Goal: Task Accomplishment & Management: Manage account settings

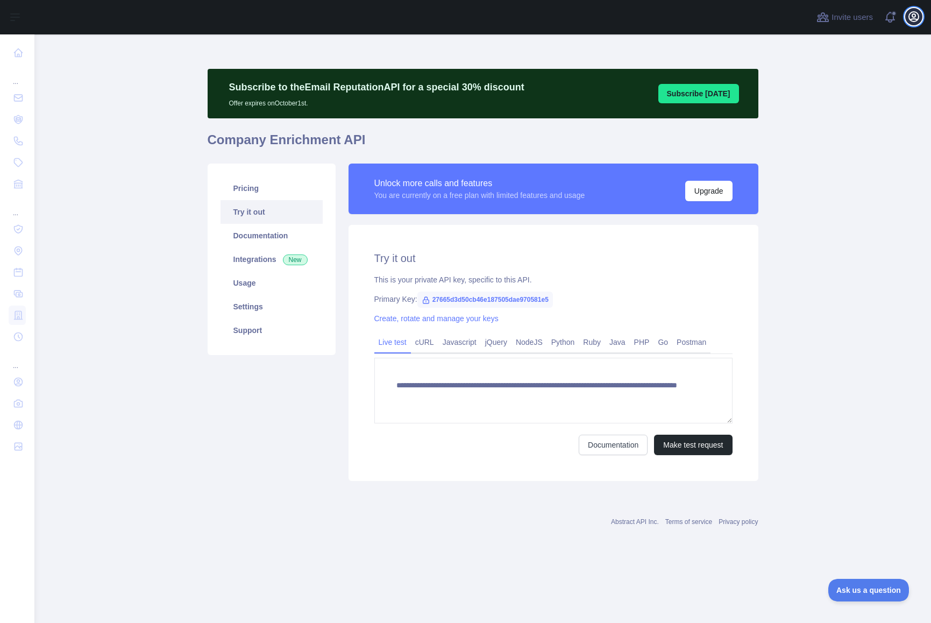
click at [917, 20] on icon "button" at bounding box center [914, 17] width 10 height 10
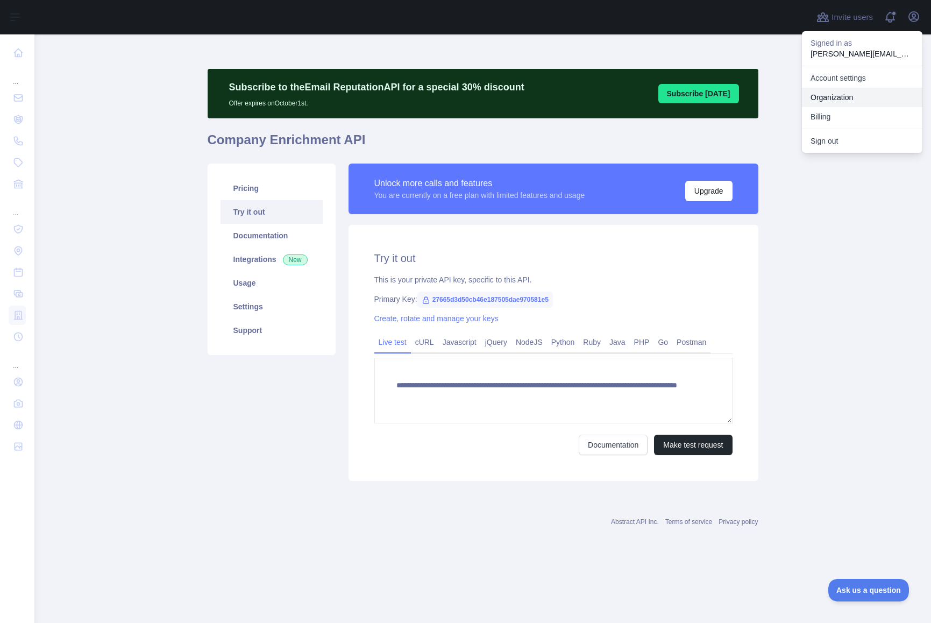
click at [847, 92] on link "Organization" at bounding box center [862, 97] width 120 height 19
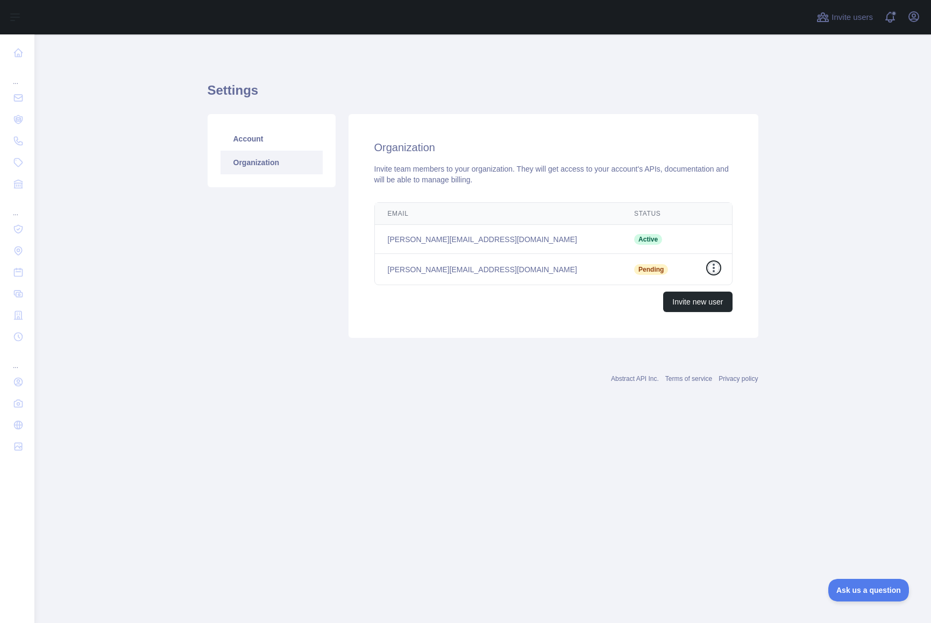
click at [716, 264] on icon "button" at bounding box center [713, 267] width 11 height 11
click at [685, 309] on button "Cancel Invite" at bounding box center [658, 312] width 120 height 19
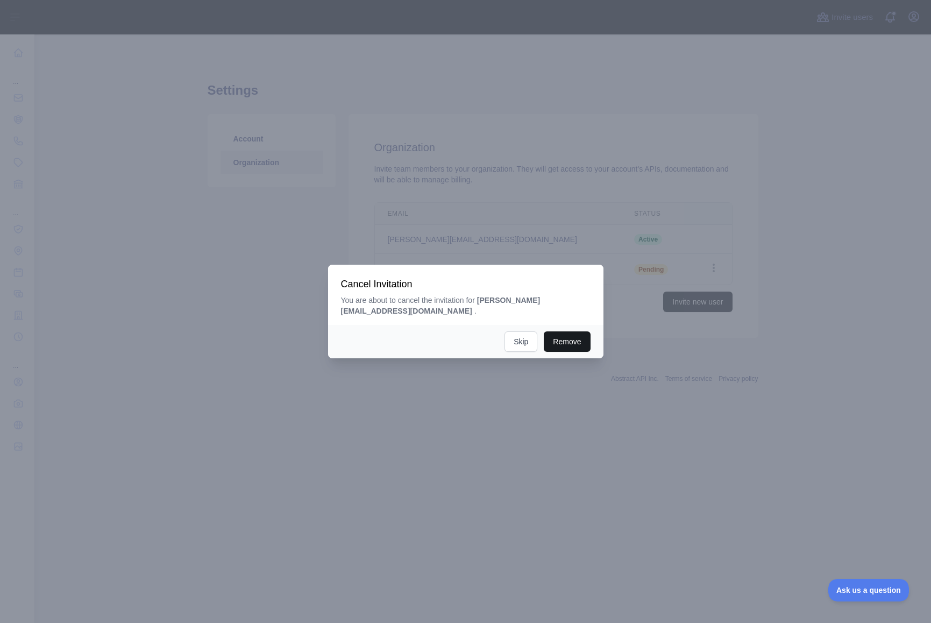
click at [566, 333] on button "Remove" at bounding box center [567, 341] width 46 height 20
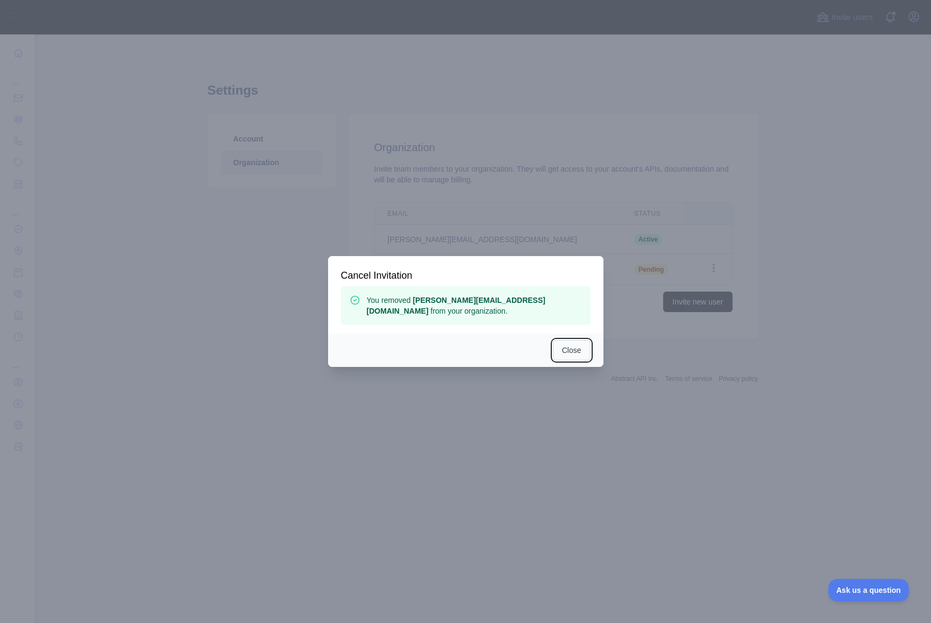
click at [568, 343] on button "Close" at bounding box center [572, 350] width 38 height 20
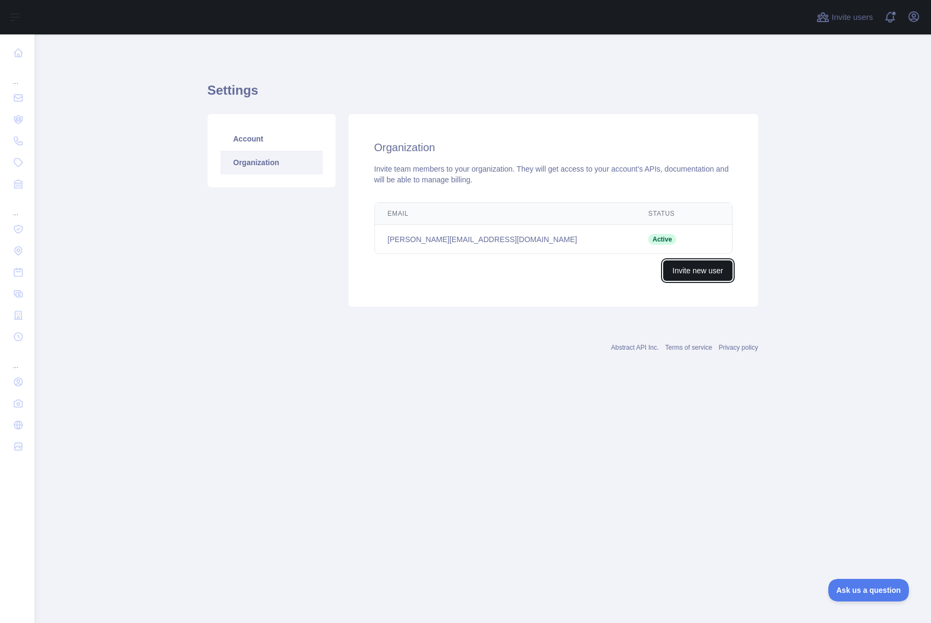
click at [715, 270] on button "Invite new user" at bounding box center [697, 270] width 69 height 20
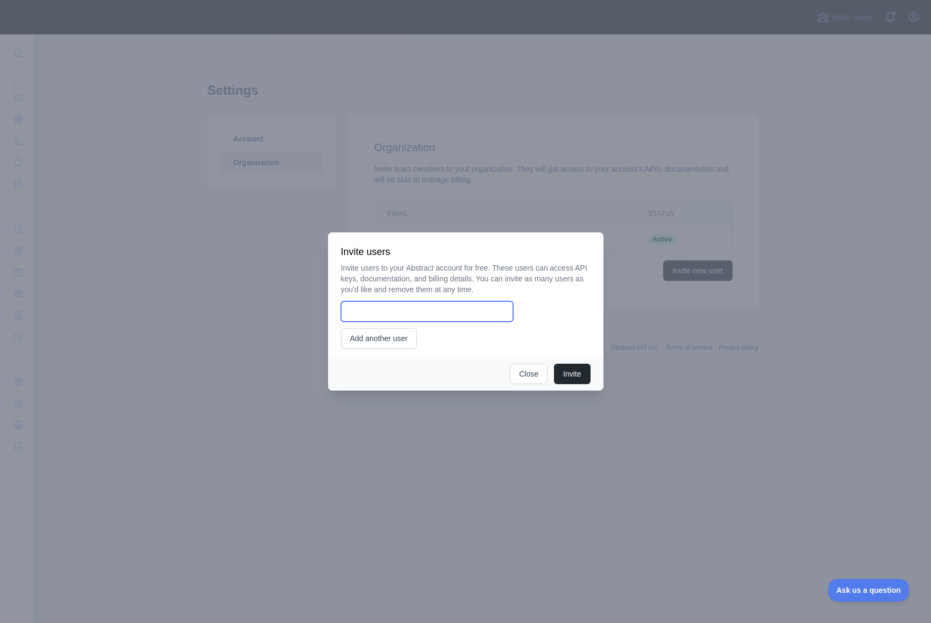
click at [411, 313] on input "email" at bounding box center [427, 311] width 172 height 20
type input "**********"
click at [557, 373] on button "Invite" at bounding box center [572, 373] width 36 height 20
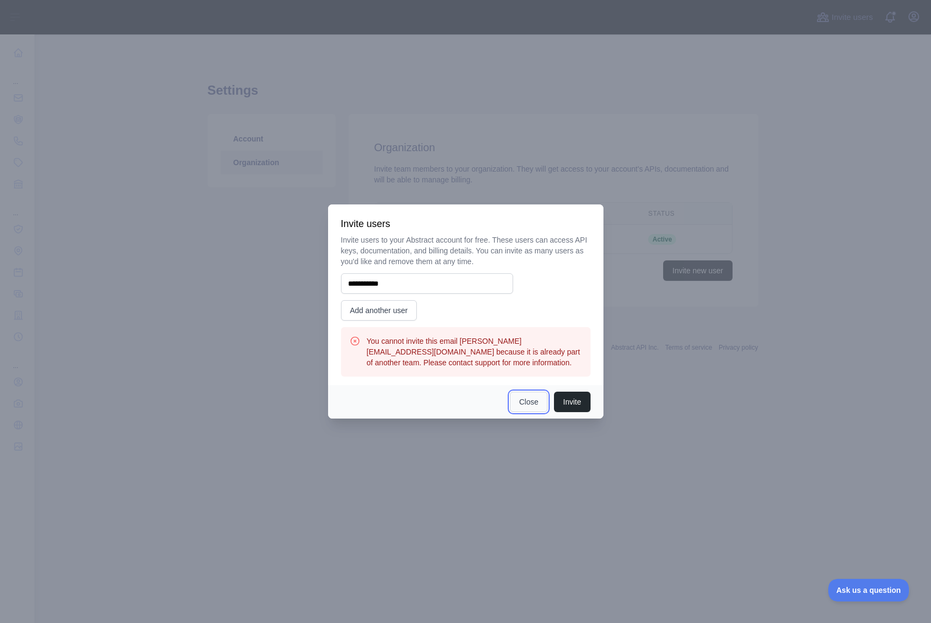
click at [525, 402] on button "Close" at bounding box center [529, 401] width 38 height 20
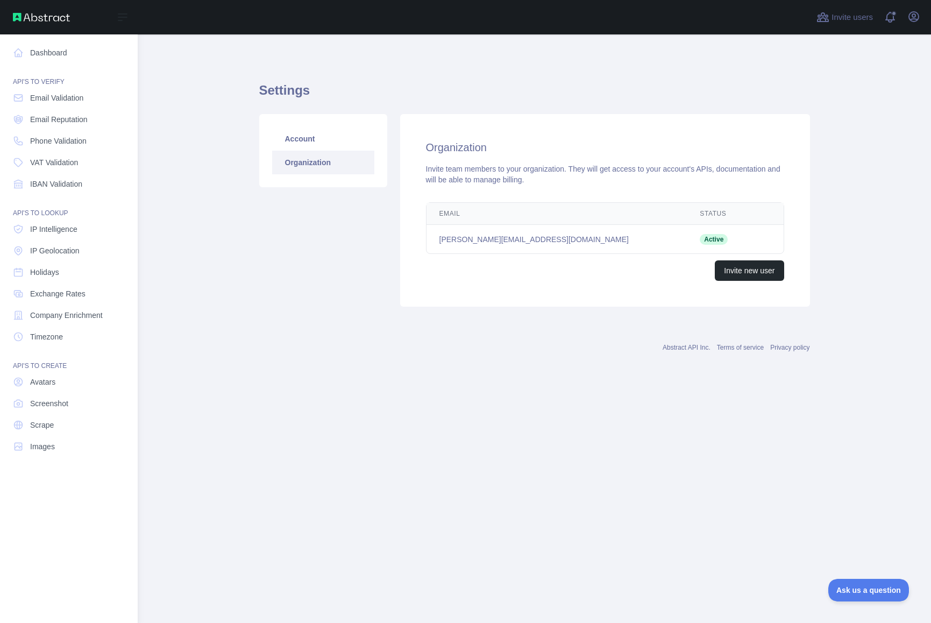
click at [19, 109] on nav "Dashboard API'S TO VERIFY Email Validation Email Reputation Phone Validation VA…" at bounding box center [69, 319] width 120 height 571
click at [28, 102] on link "Email Validation" at bounding box center [69, 97] width 120 height 19
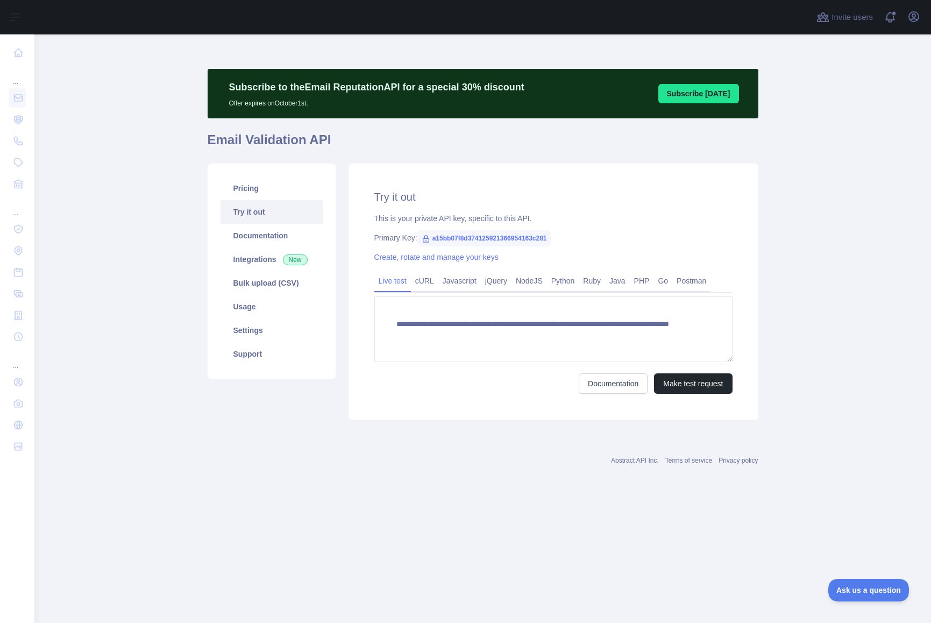
click at [469, 239] on span "a15bb07f8d374125921366954163c281" at bounding box center [484, 238] width 134 height 16
copy span "a15bb07f8d374125921366954163c281"
click at [465, 255] on link "Create, rotate and manage your keys" at bounding box center [436, 257] width 124 height 9
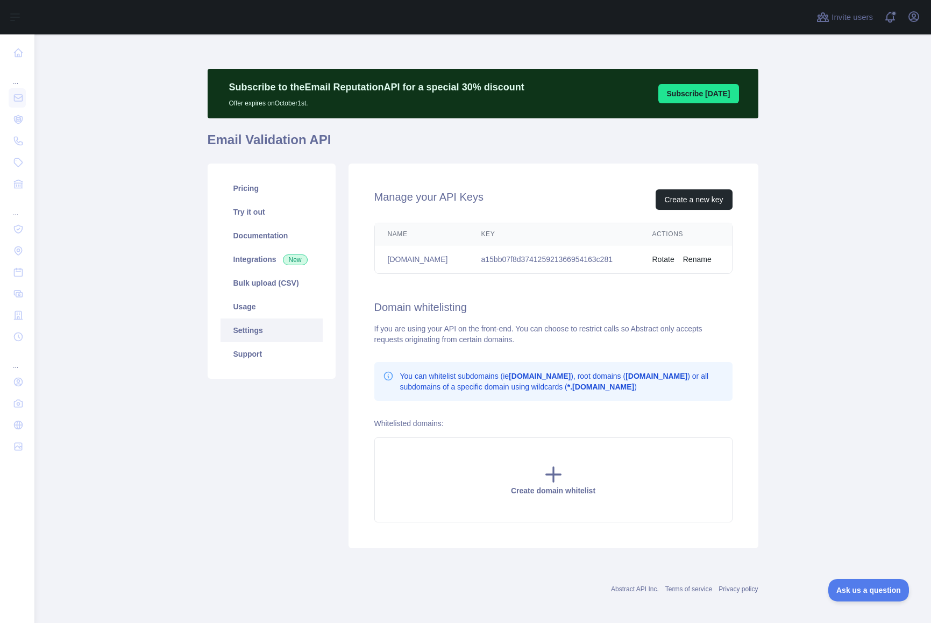
click at [470, 261] on td "a15bb07f8d374125921366954163c281" at bounding box center [553, 259] width 171 height 28
copy td "a15bb07f8d374125921366954163c281"
click at [683, 202] on button "Create a new key" at bounding box center [693, 199] width 77 height 20
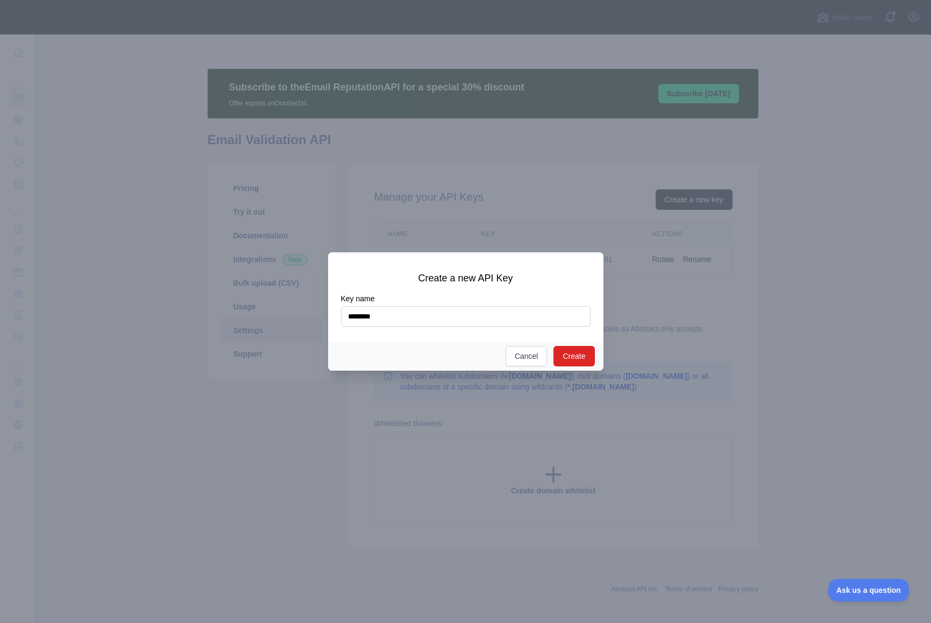
click at [554, 340] on div "Create a new API Key Key name ******** Create Cancel" at bounding box center [465, 311] width 275 height 118
click at [511, 321] on input "********" at bounding box center [465, 316] width 249 height 20
type input "**********"
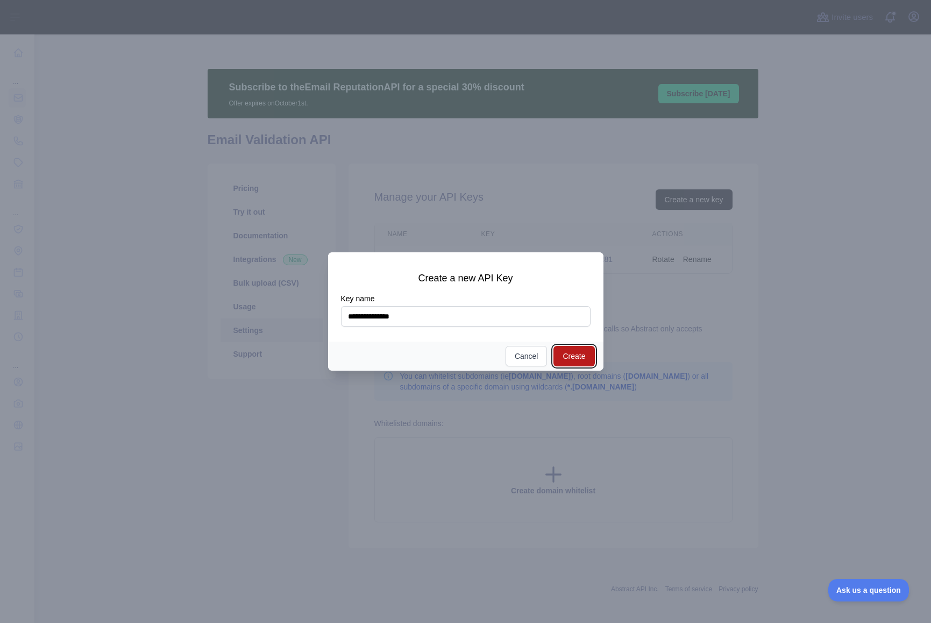
click at [573, 356] on button "Create" at bounding box center [573, 356] width 41 height 20
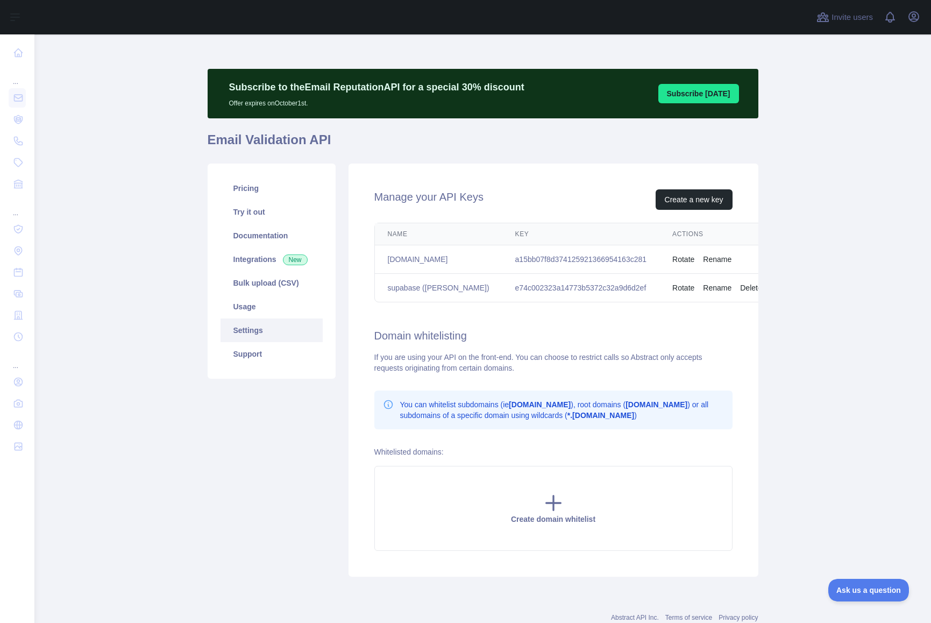
click at [514, 289] on td "e74c002323a14773b5372c32a9d6d2ef" at bounding box center [580, 288] width 157 height 28
copy td "e74c002323a14773b5372c32a9d6d2ef"
